Goal: Find specific page/section: Find specific page/section

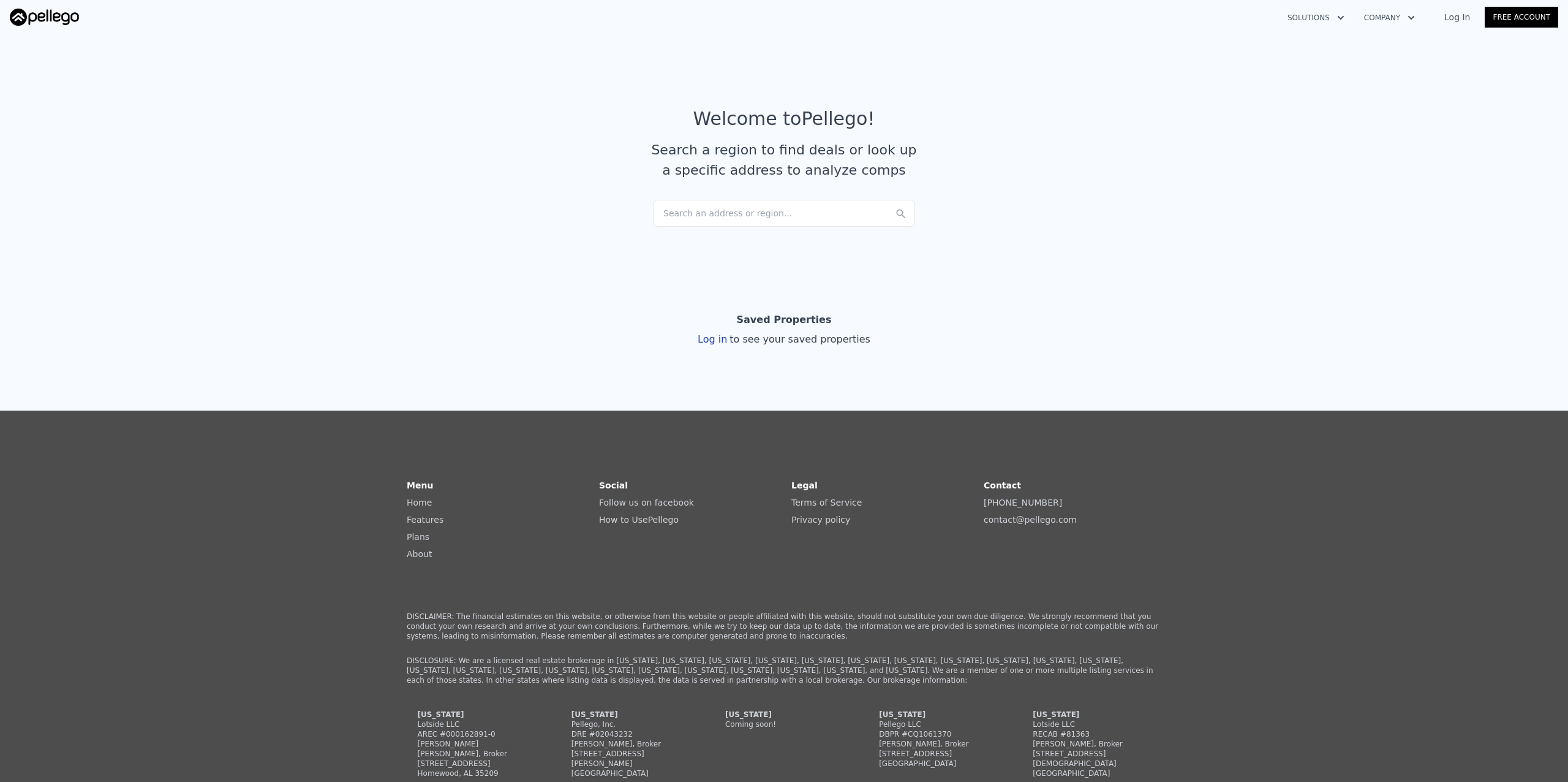
click at [1461, 15] on link "Log In" at bounding box center [1458, 17] width 55 height 12
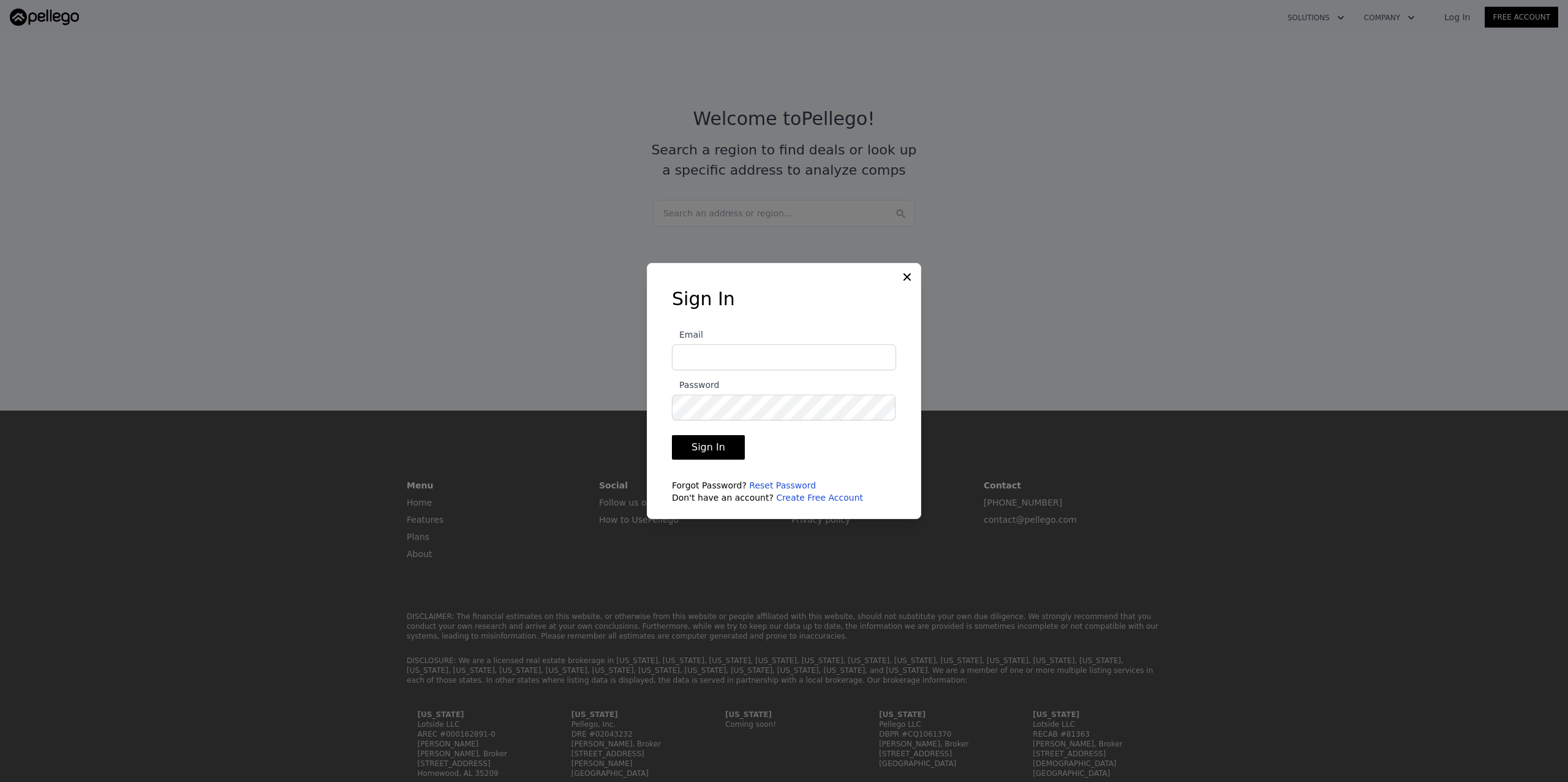
type input "[PERSON_NAME][EMAIL_ADDRESS][DOMAIN_NAME]"
click at [699, 444] on button "Sign In" at bounding box center [709, 448] width 73 height 25
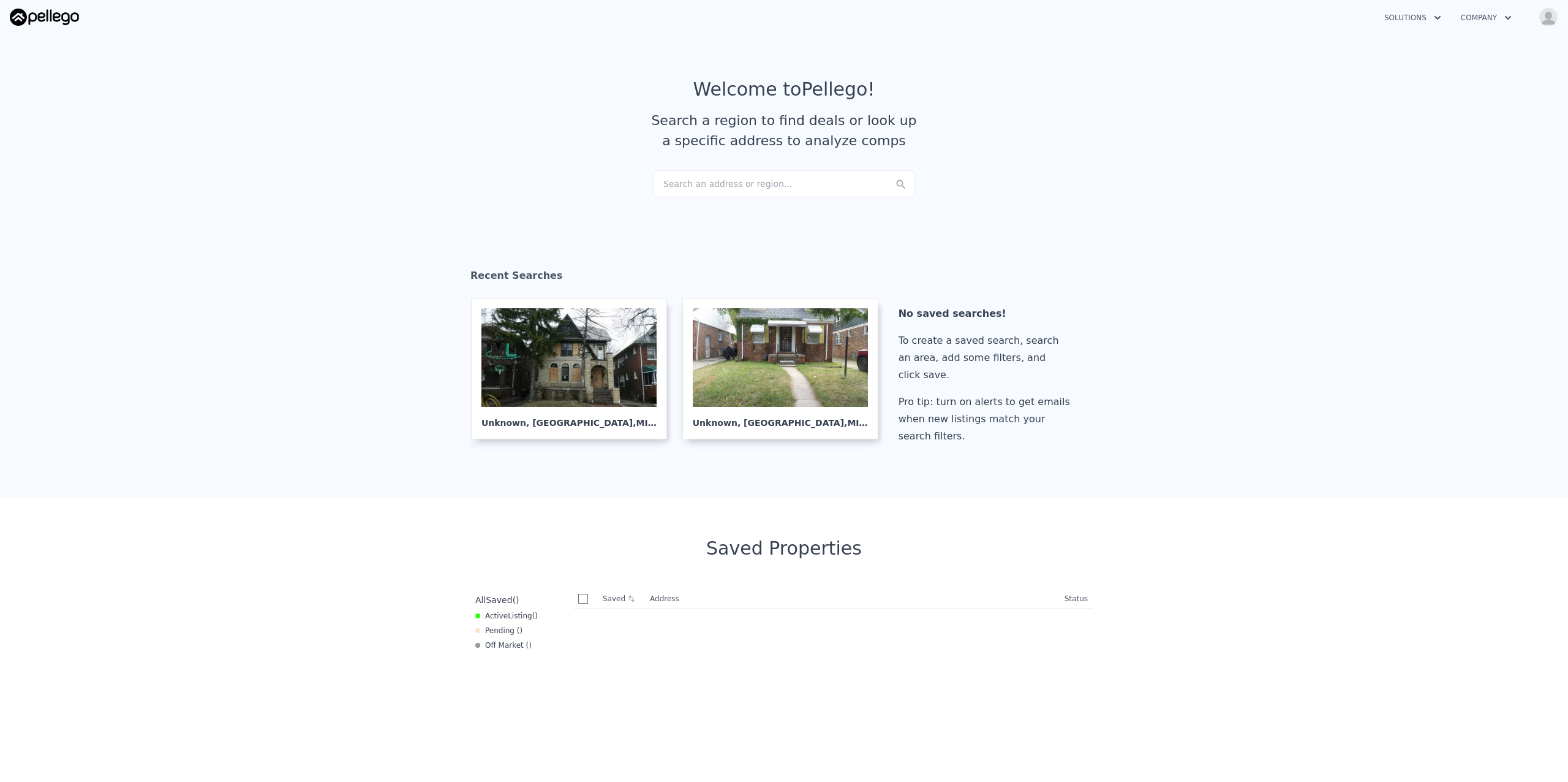
click at [746, 184] on div "Search an address or region..." at bounding box center [784, 183] width 262 height 27
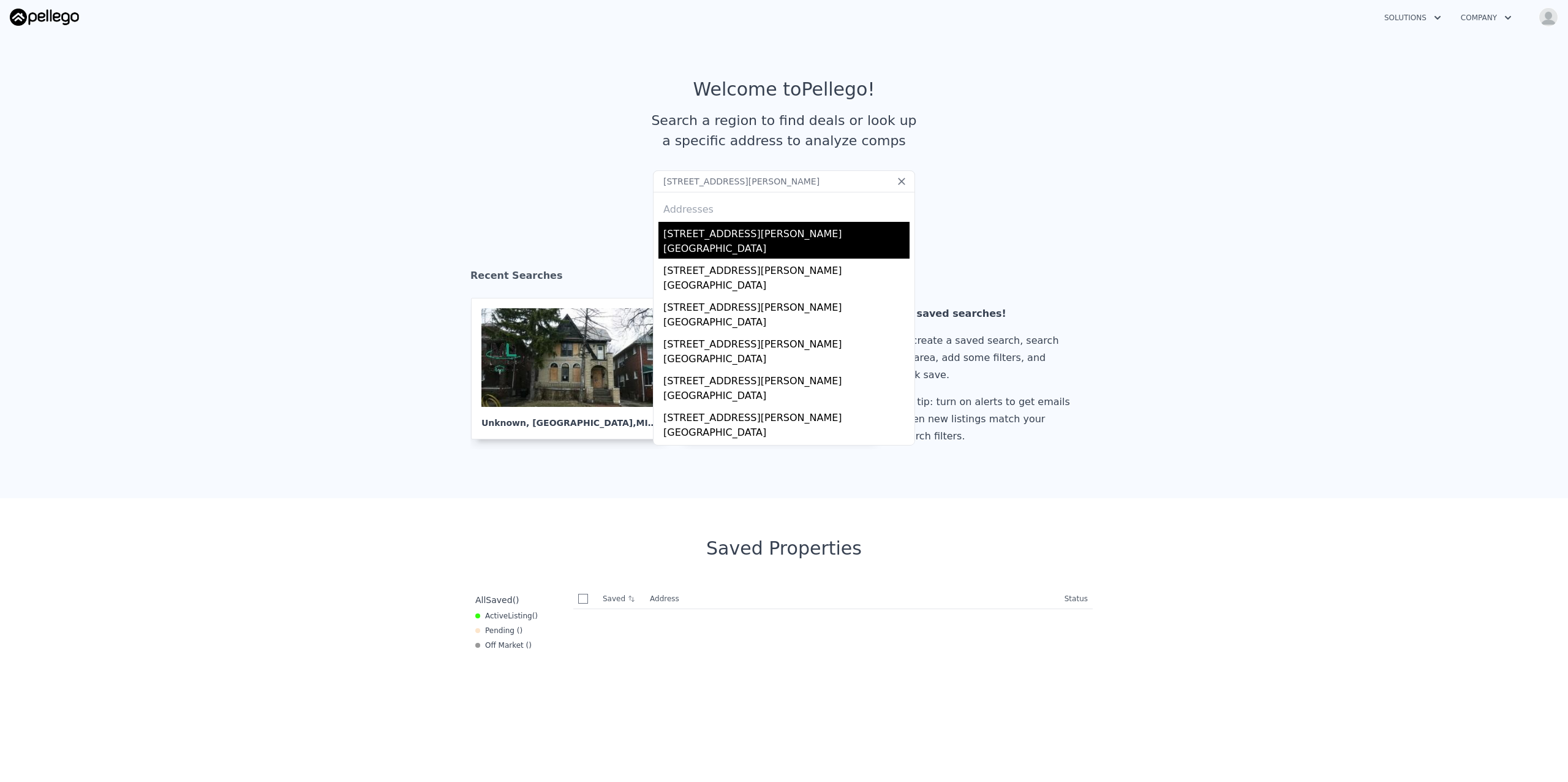
type input "[STREET_ADDRESS][PERSON_NAME]"
click at [714, 242] on div "[GEOGRAPHIC_DATA]" at bounding box center [786, 250] width 246 height 17
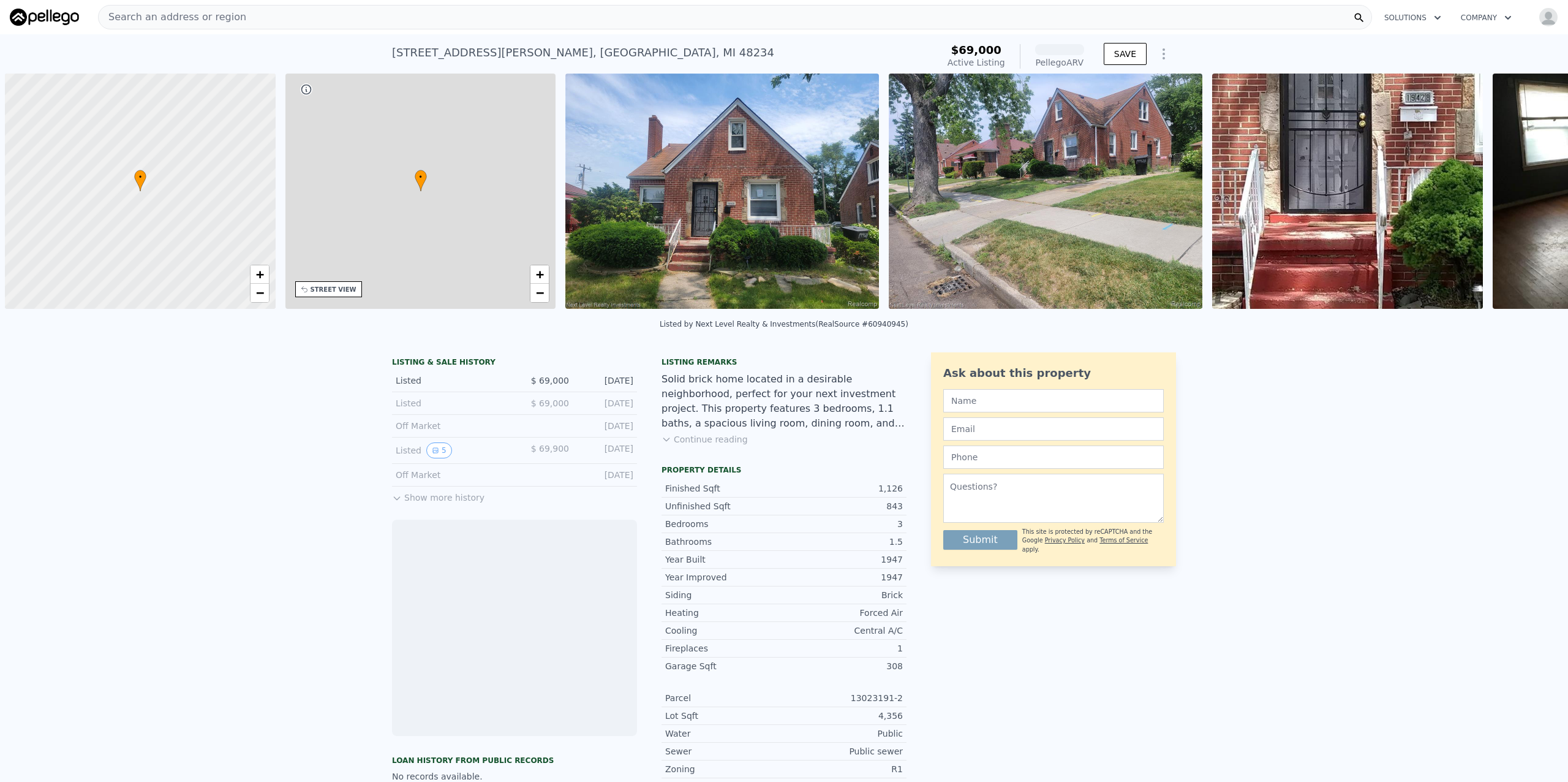
scroll to position [0, 5]
